Goal: Information Seeking & Learning: Learn about a topic

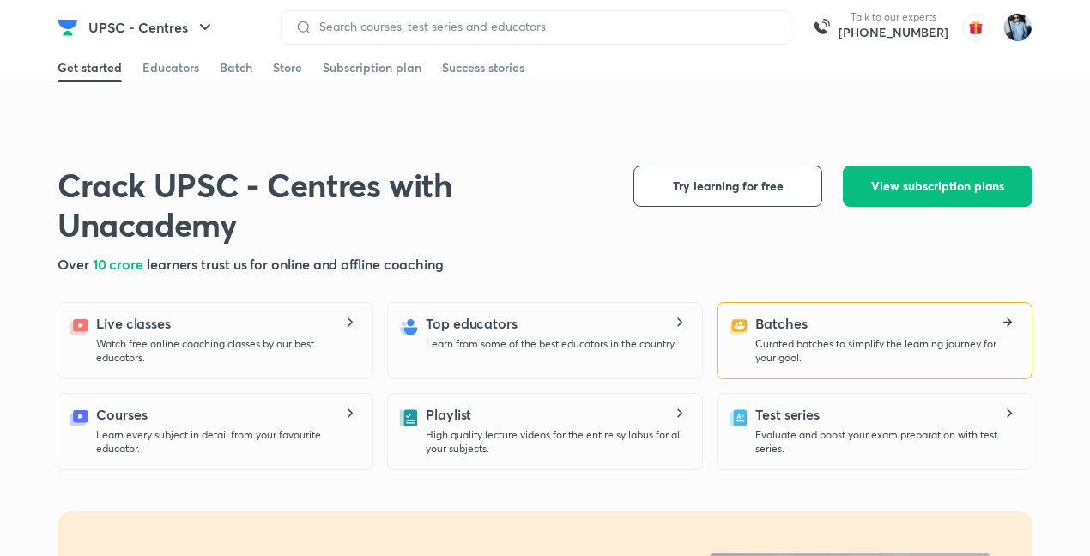
scroll to position [973, 0]
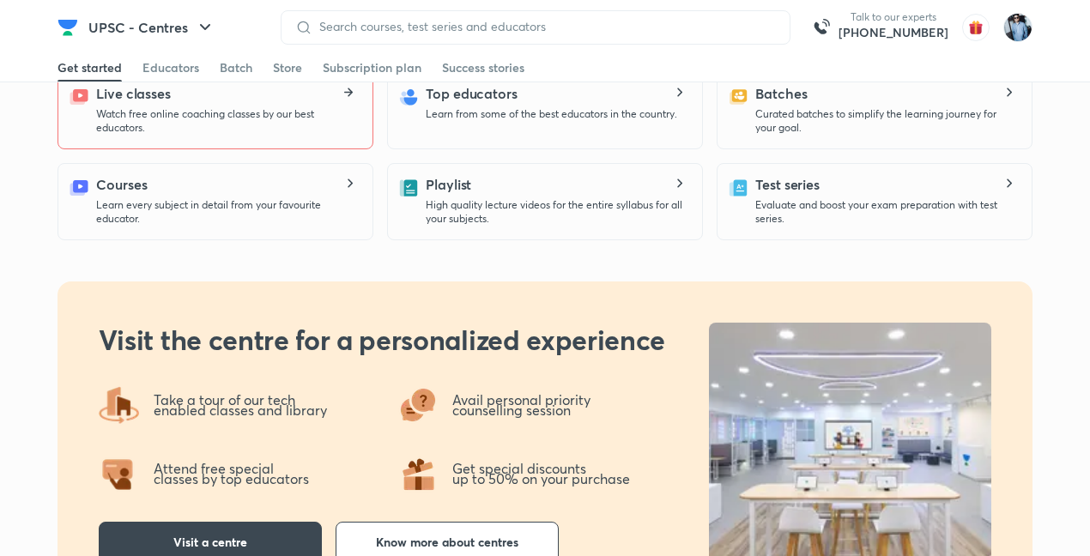
click at [349, 89] on icon at bounding box center [350, 92] width 5 height 9
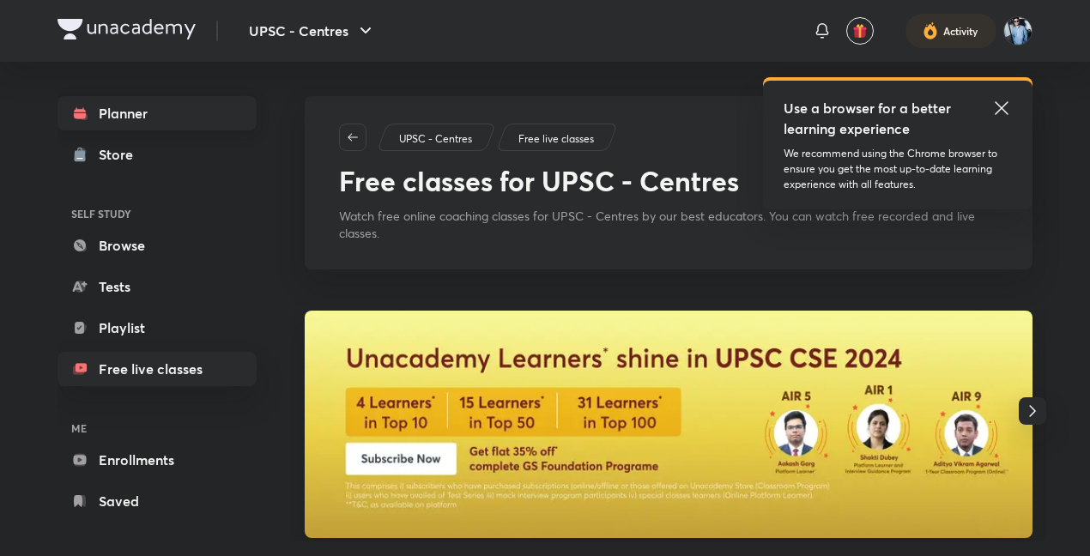
click at [118, 111] on link "Planner" at bounding box center [157, 113] width 199 height 34
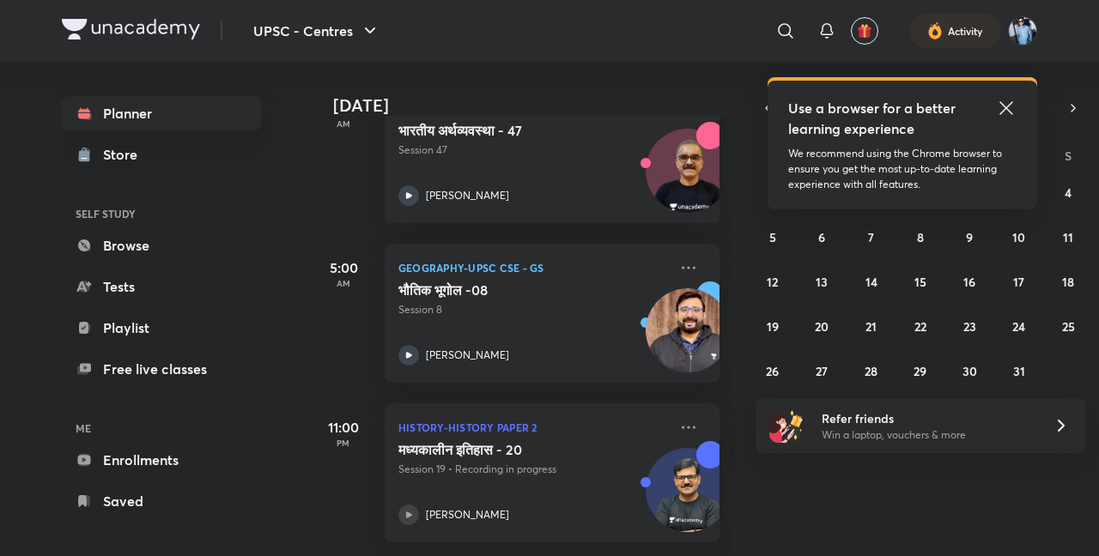
scroll to position [306, 0]
click at [832, 371] on button "27" at bounding box center [821, 370] width 27 height 27
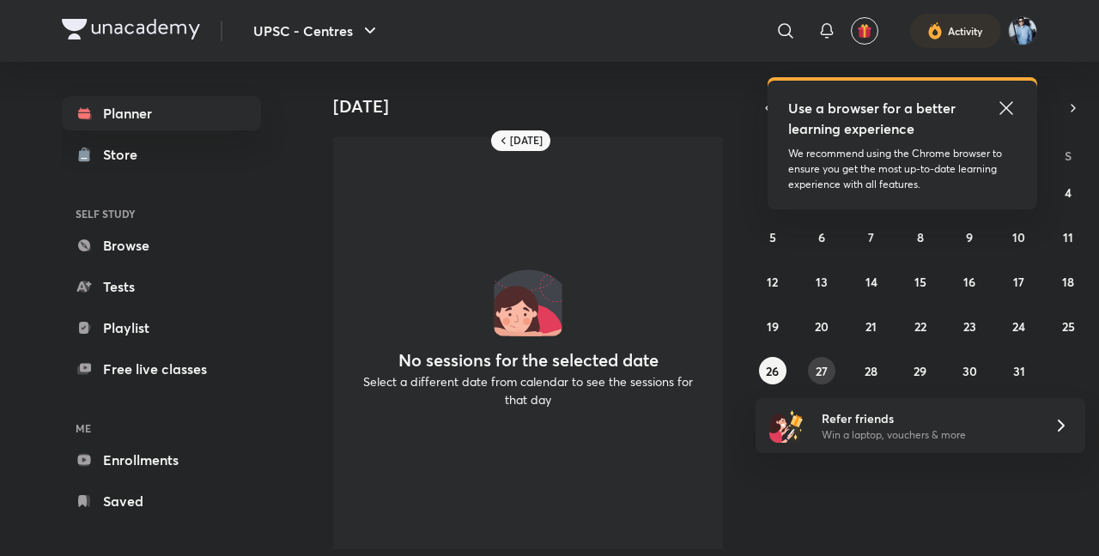
click at [829, 371] on button "27" at bounding box center [821, 370] width 27 height 27
click at [860, 369] on button "28" at bounding box center [871, 370] width 27 height 27
click at [1005, 104] on icon at bounding box center [1006, 108] width 21 height 21
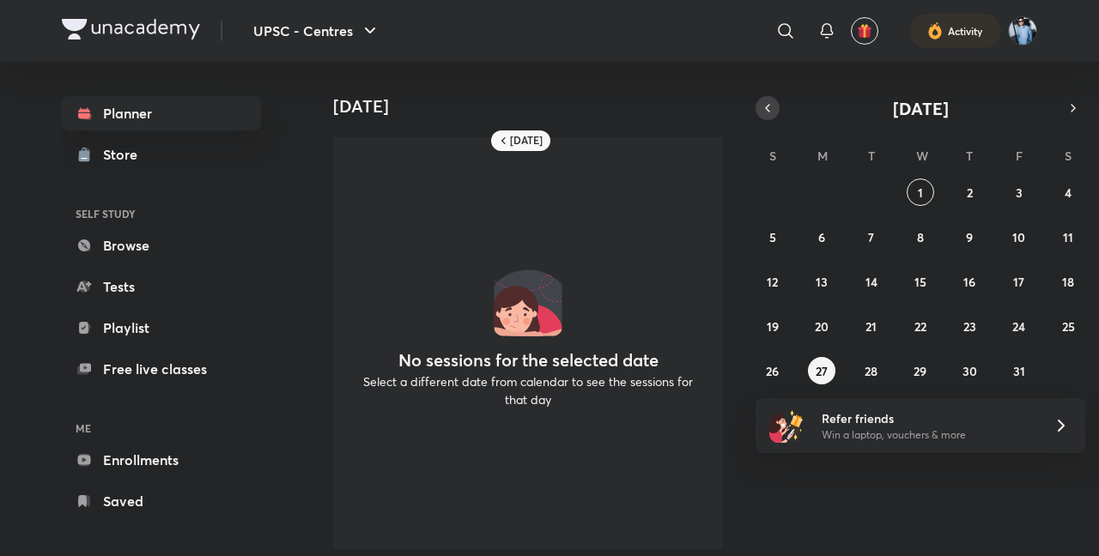
click at [771, 115] on icon "button" at bounding box center [768, 107] width 14 height 15
click at [1070, 324] on abbr "27" at bounding box center [1068, 326] width 12 height 16
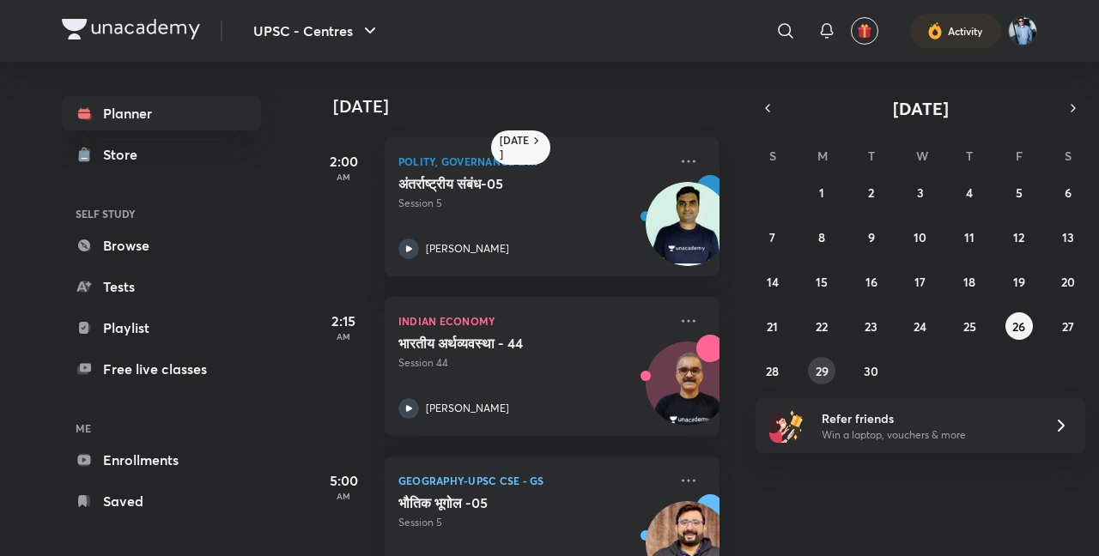
click at [820, 372] on abbr "29" at bounding box center [821, 371] width 13 height 16
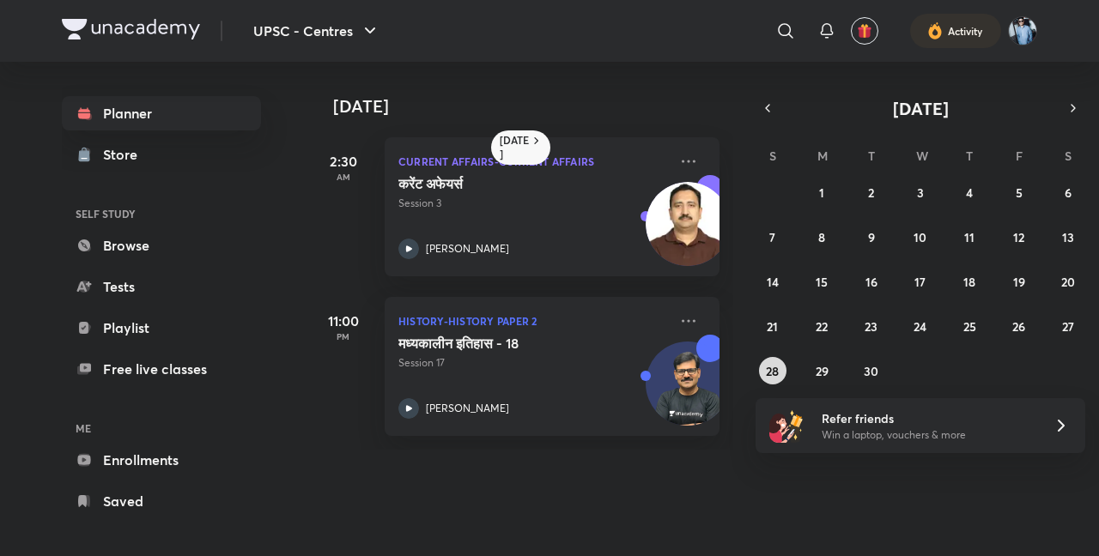
click at [772, 364] on abbr "28" at bounding box center [772, 371] width 13 height 16
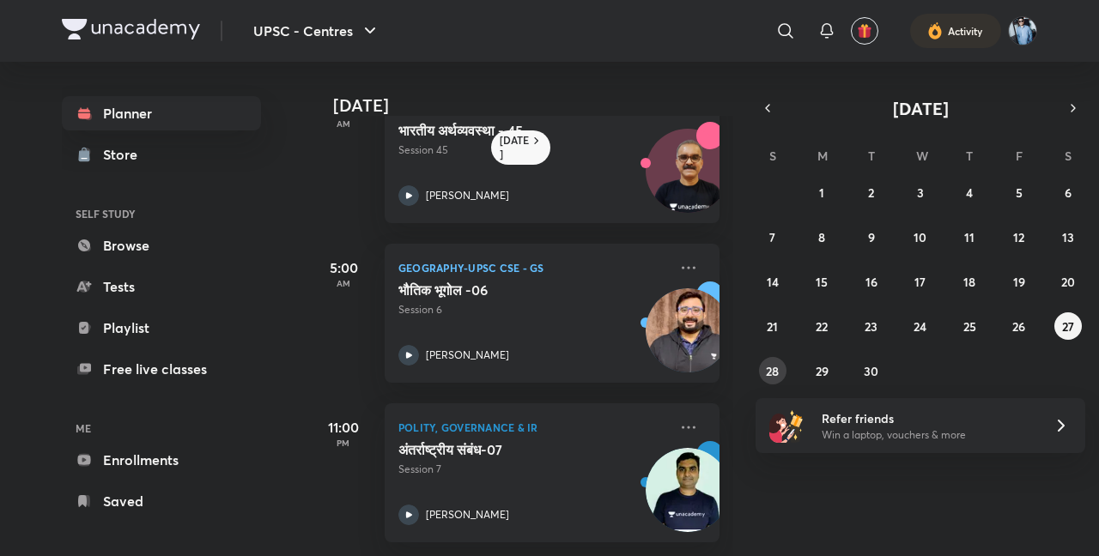
scroll to position [183, 0]
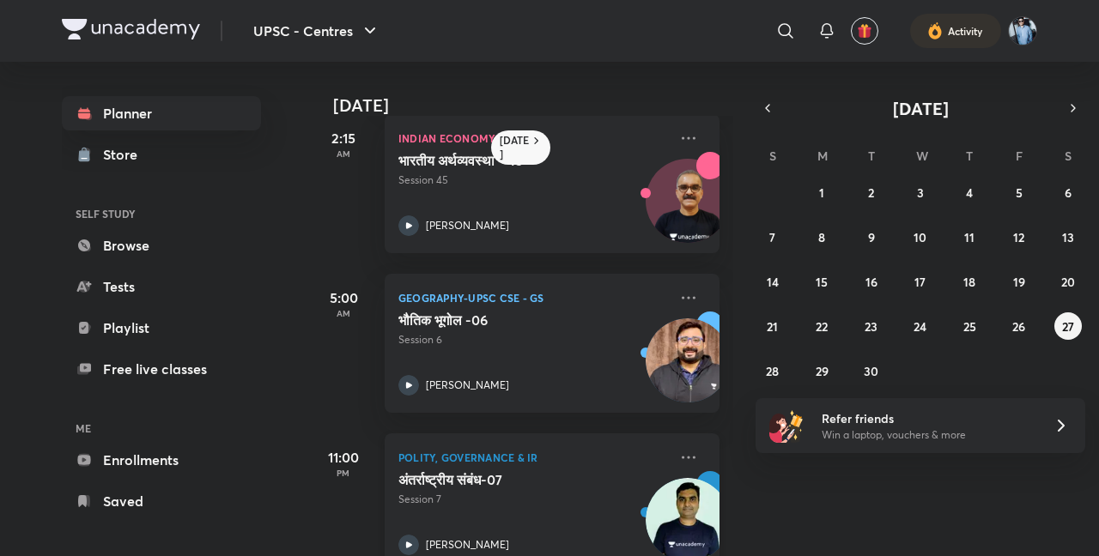
click at [684, 482] on img at bounding box center [688, 520] width 84 height 84
